Goal: Book appointment/travel/reservation

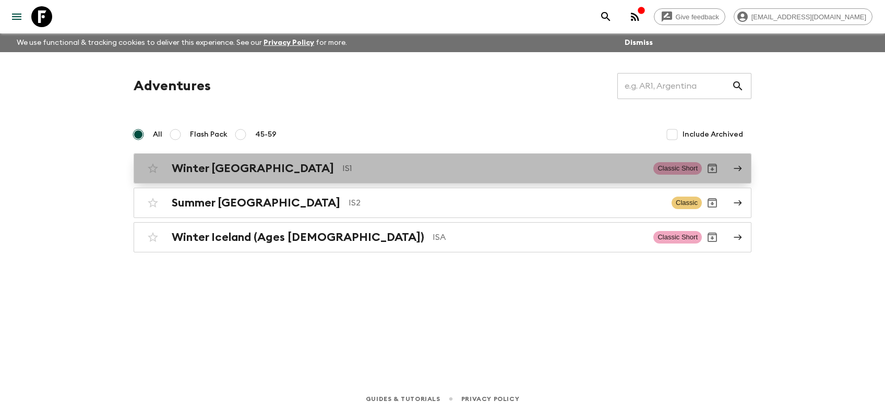
click at [224, 172] on h2 "Winter [GEOGRAPHIC_DATA]" at bounding box center [253, 169] width 162 height 14
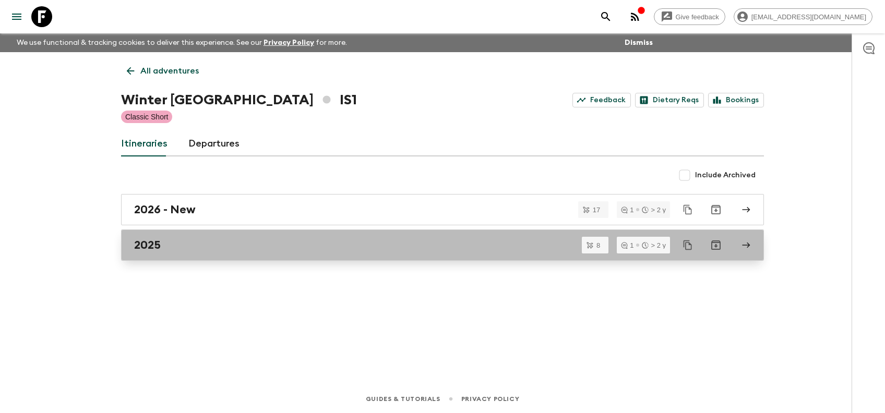
click at [185, 235] on link "2025" at bounding box center [442, 245] width 643 height 31
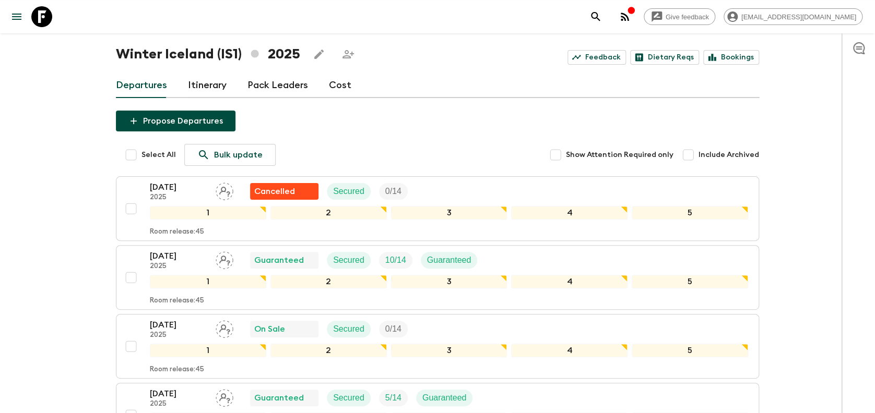
scroll to position [48, 0]
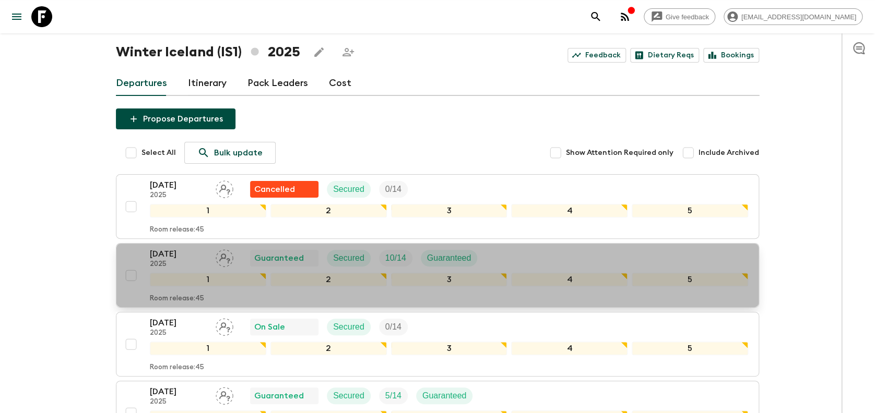
click at [184, 266] on p "2025" at bounding box center [178, 264] width 57 height 8
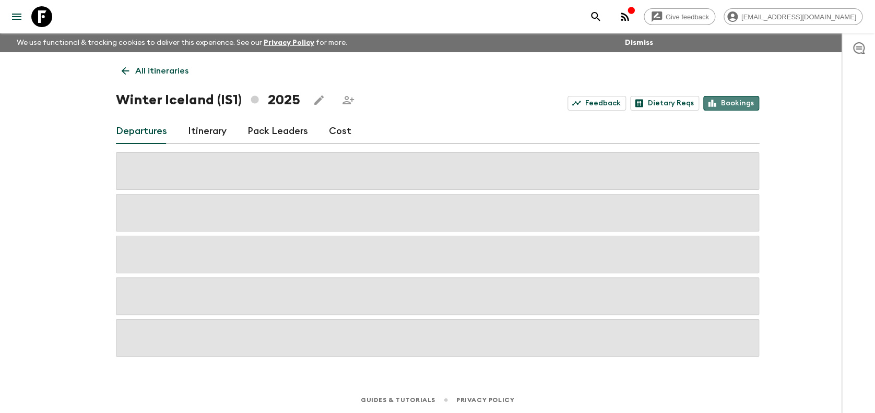
click at [733, 104] on link "Bookings" at bounding box center [731, 103] width 56 height 15
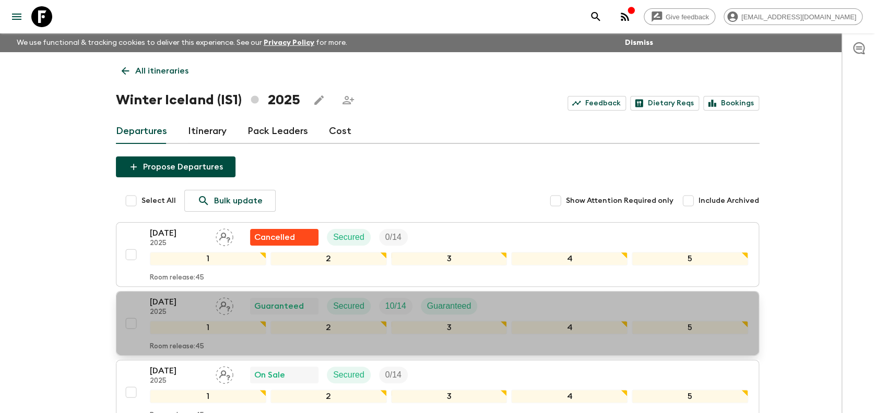
click at [532, 301] on div "[DATE] 2025 Guaranteed Secured 10 / 14 Guaranteed" at bounding box center [449, 306] width 598 height 21
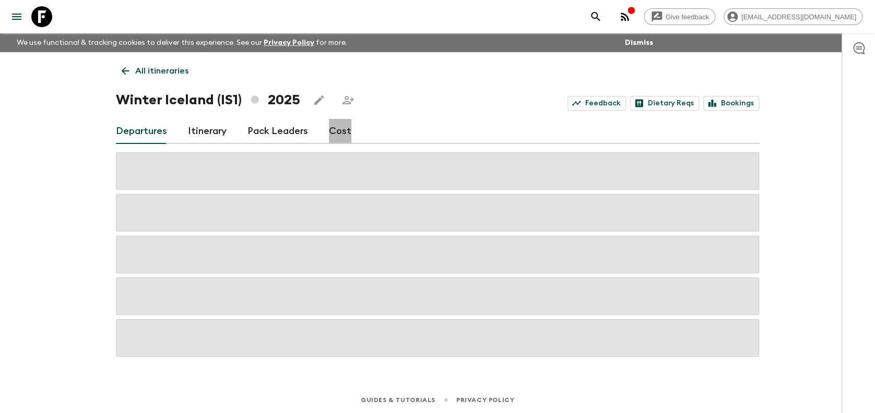
click at [332, 133] on link "Cost" at bounding box center [340, 131] width 22 height 25
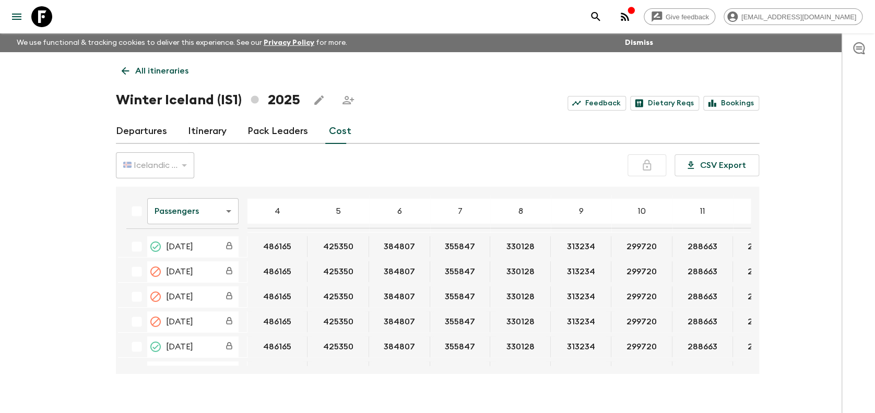
scroll to position [0, 310]
